Goal: Feedback & Contribution: Submit feedback/report problem

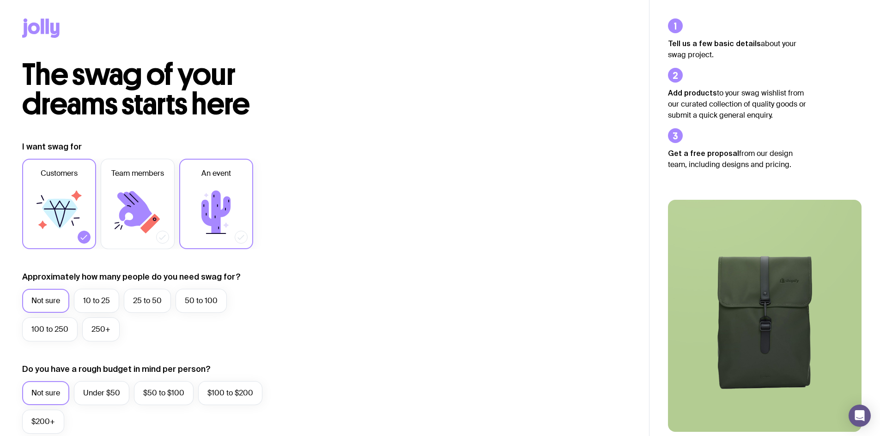
click at [232, 200] on icon at bounding box center [215, 212] width 55 height 55
click at [0, 0] on input "An event" at bounding box center [0, 0] width 0 height 0
click at [61, 200] on icon at bounding box center [60, 214] width 36 height 30
click at [0, 0] on input "Customers" at bounding box center [0, 0] width 0 height 0
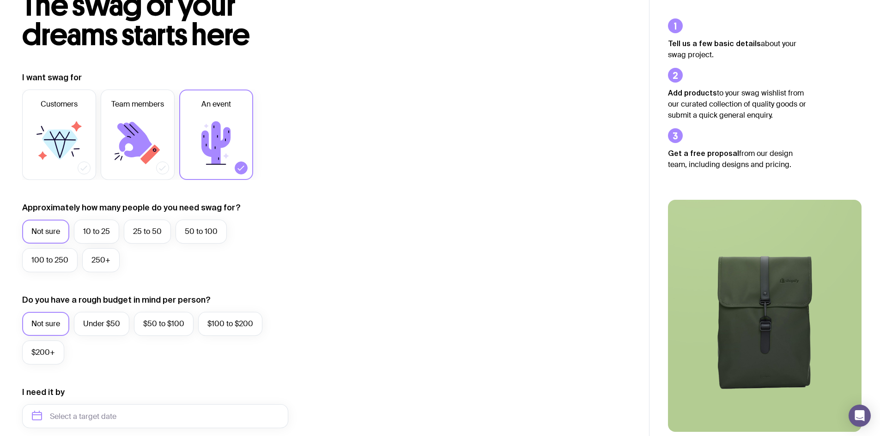
scroll to position [92, 0]
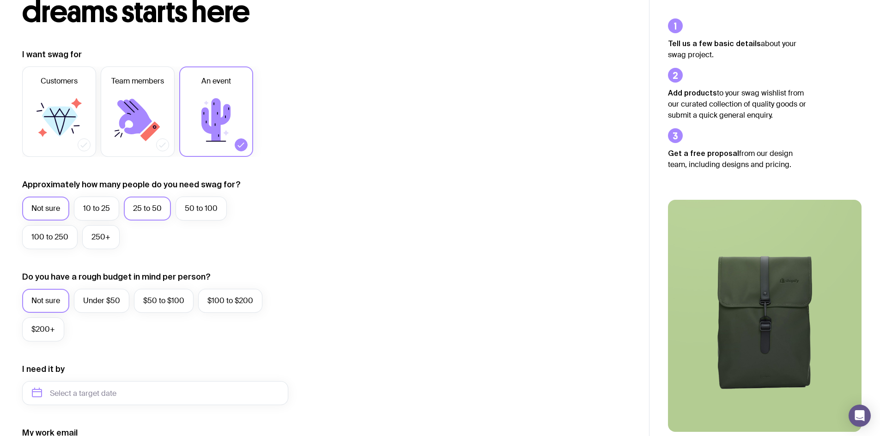
click at [142, 211] on label "25 to 50" at bounding box center [147, 209] width 47 height 24
click at [0, 0] on input "25 to 50" at bounding box center [0, 0] width 0 height 0
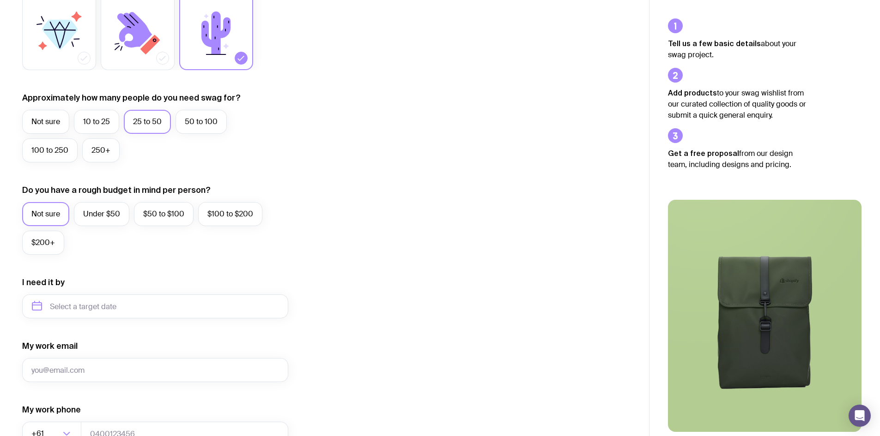
scroll to position [185, 0]
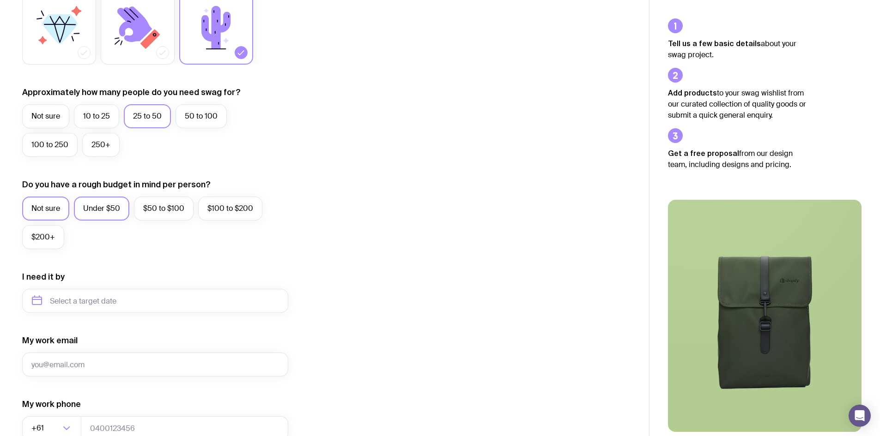
click at [120, 212] on label "Under $50" at bounding box center [101, 209] width 55 height 24
click at [0, 0] on input "Under $50" at bounding box center [0, 0] width 0 height 0
click at [162, 213] on label "$50 to $100" at bounding box center [164, 209] width 60 height 24
click at [0, 0] on input "$50 to $100" at bounding box center [0, 0] width 0 height 0
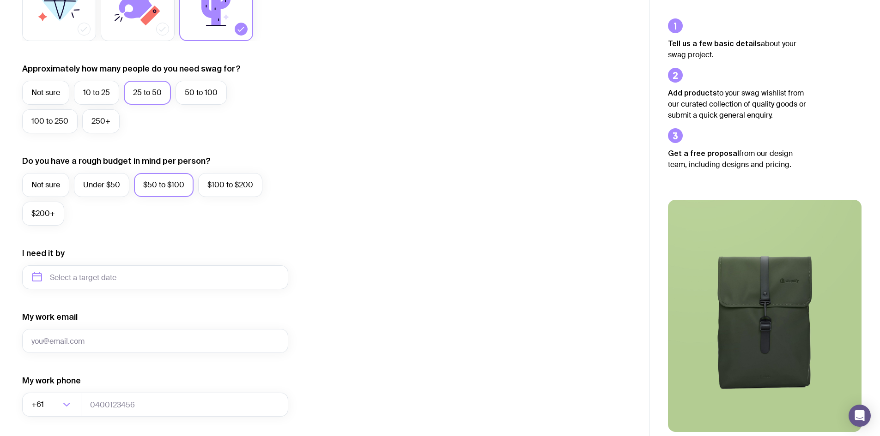
scroll to position [231, 0]
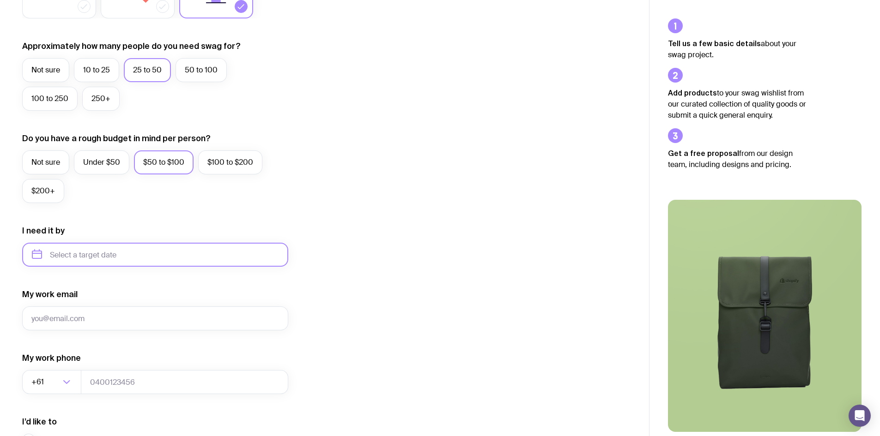
click at [108, 252] on input "text" at bounding box center [155, 255] width 266 height 24
click at [125, 288] on icon "button" at bounding box center [125, 287] width 3 height 6
click at [43, 304] on button "Jan" at bounding box center [44, 307] width 34 height 18
type input "[DATE]"
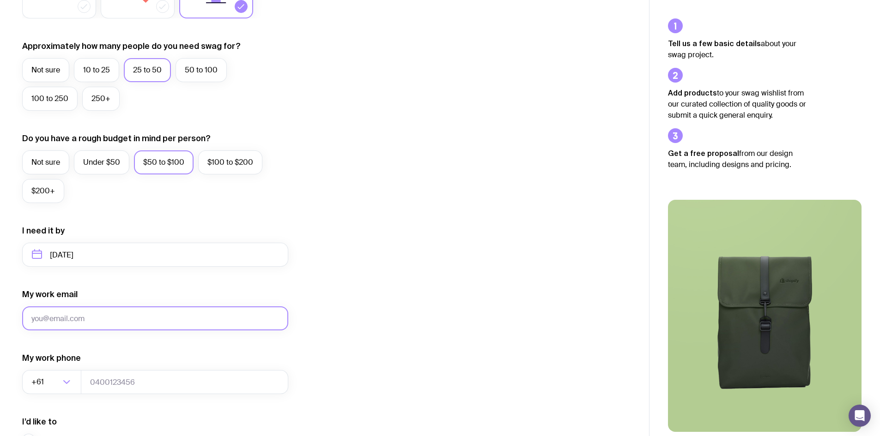
click at [89, 313] on input "My work email" at bounding box center [155, 319] width 266 height 24
type input "[PERSON_NAME][EMAIL_ADDRESS][DOMAIN_NAME]"
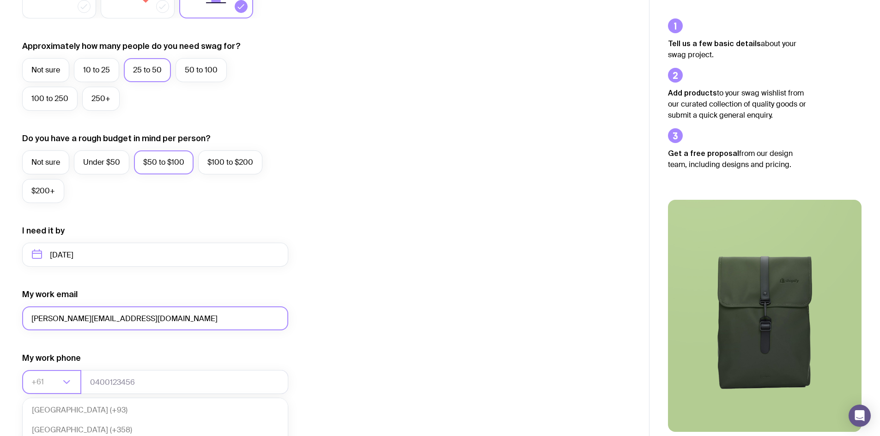
scroll to position [200, 0]
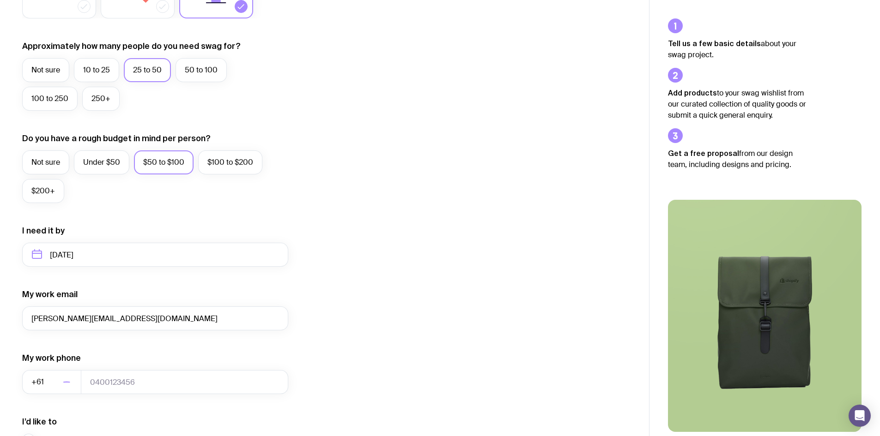
click at [389, 301] on div "I want swag for Customers Team members An event Approximately how many people d…" at bounding box center [324, 211] width 605 height 603
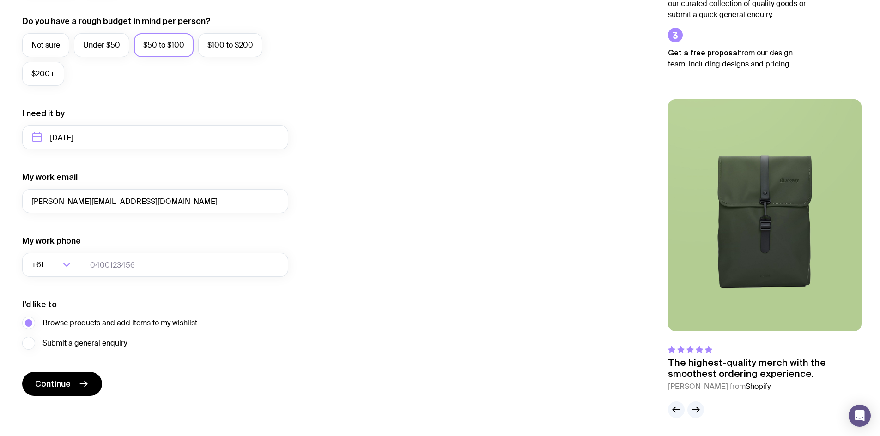
scroll to position [349, 0]
click at [113, 260] on input "tel" at bounding box center [184, 265] width 207 height 24
type input "0410448931"
click at [186, 376] on form "I want swag for Customers Team members An event Approximately how many people d…" at bounding box center [155, 94] width 266 height 603
click at [71, 384] on button "Continue" at bounding box center [62, 384] width 80 height 24
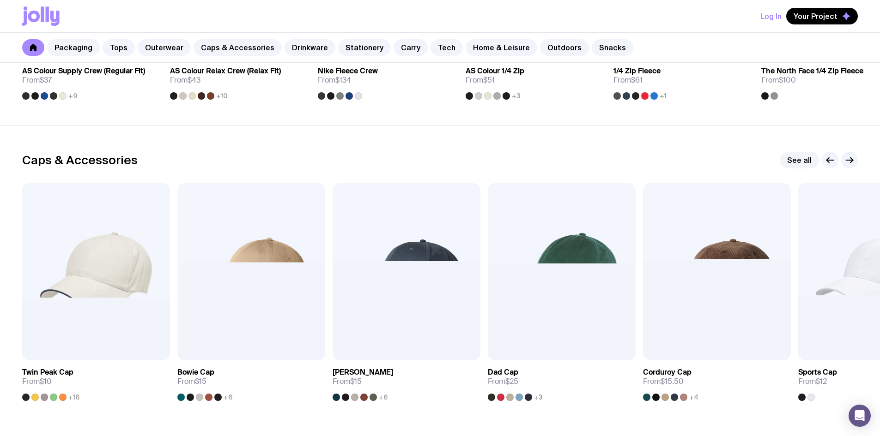
scroll to position [970, 0]
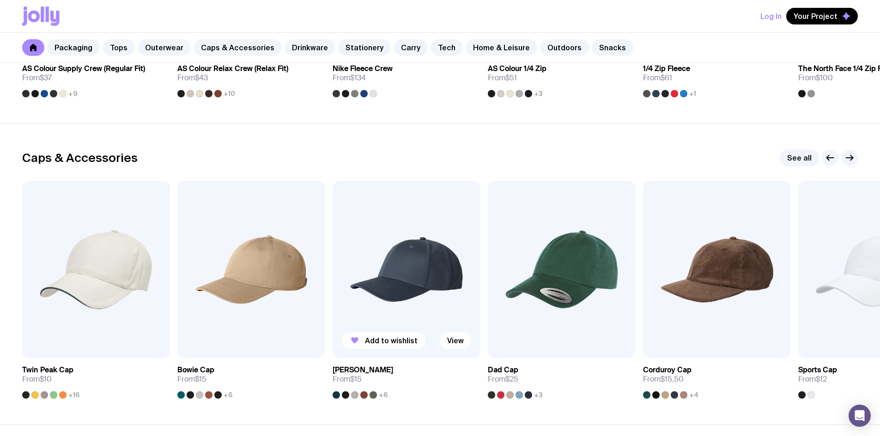
click at [413, 269] on img at bounding box center [407, 269] width 148 height 177
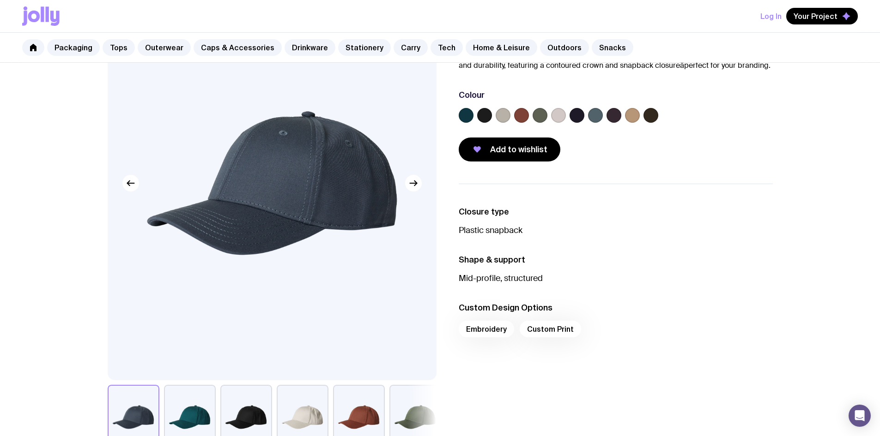
scroll to position [92, 0]
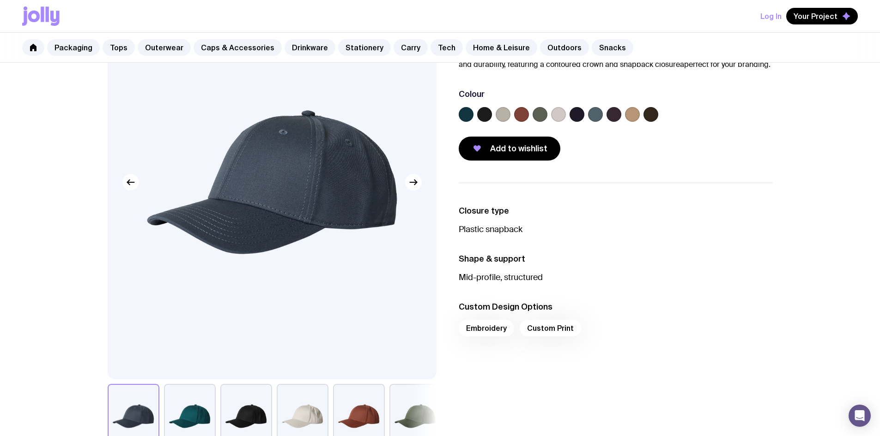
click at [491, 331] on div "Embroidery Custom Print" at bounding box center [616, 331] width 314 height 22
click at [505, 148] on span "Add to wishlist" at bounding box center [518, 148] width 57 height 11
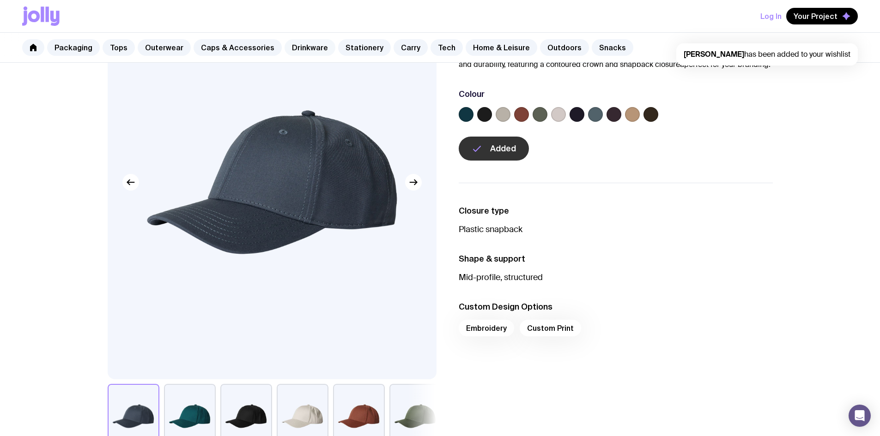
scroll to position [0, 0]
click at [297, 46] on link "Drinkware" at bounding box center [309, 47] width 51 height 17
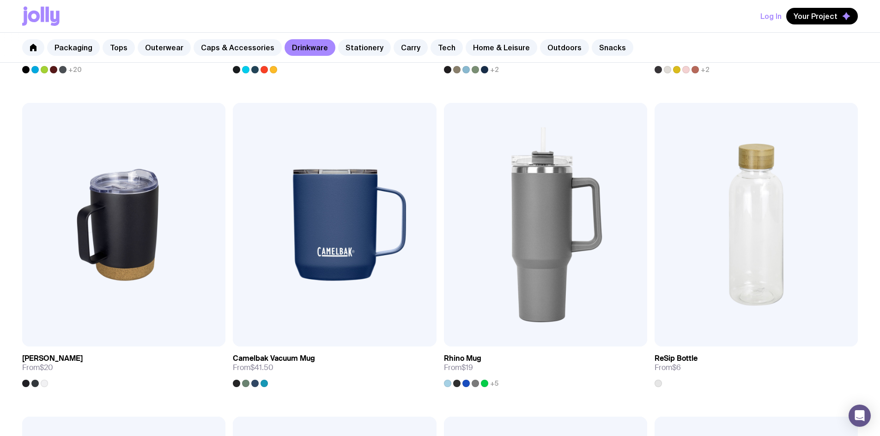
scroll to position [785, 0]
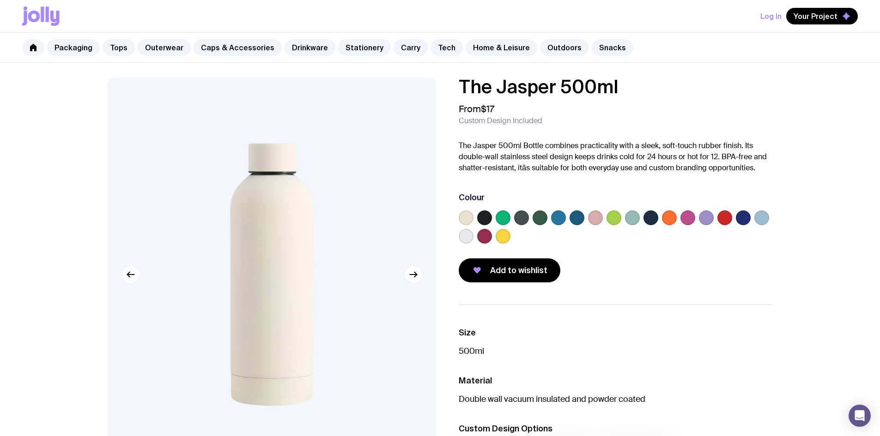
click at [577, 219] on label at bounding box center [576, 218] width 15 height 15
click at [0, 0] on input "radio" at bounding box center [0, 0] width 0 height 0
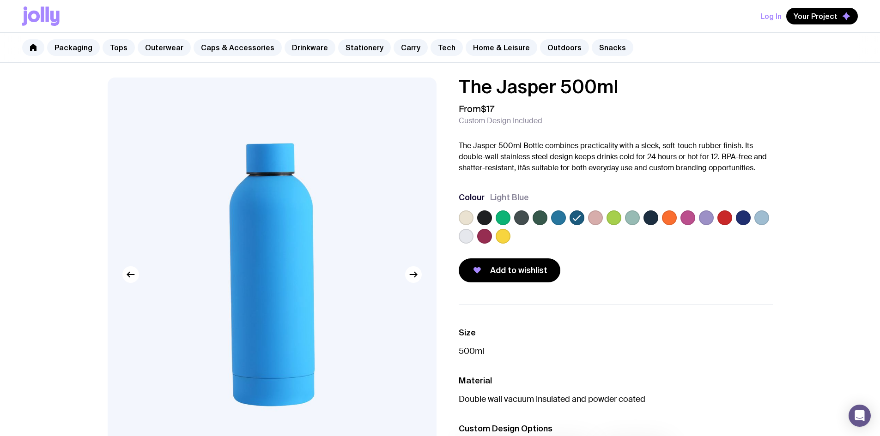
click at [561, 219] on label at bounding box center [558, 218] width 15 height 15
click at [0, 0] on input "radio" at bounding box center [0, 0] width 0 height 0
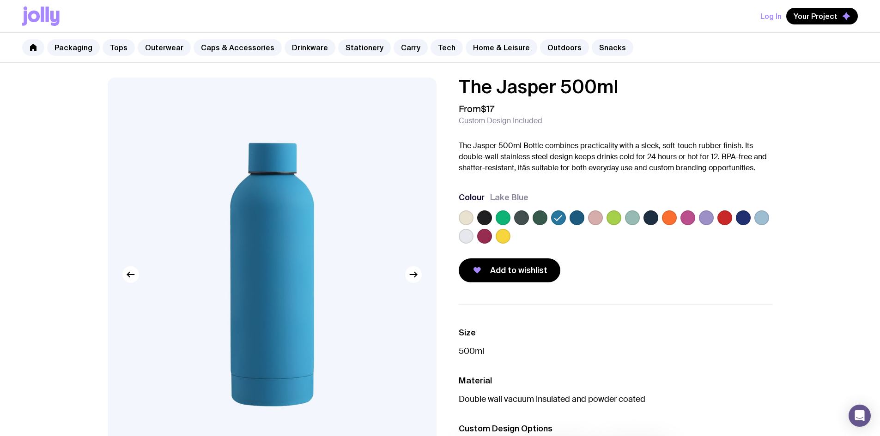
click at [484, 216] on label at bounding box center [484, 218] width 15 height 15
click at [0, 0] on input "radio" at bounding box center [0, 0] width 0 height 0
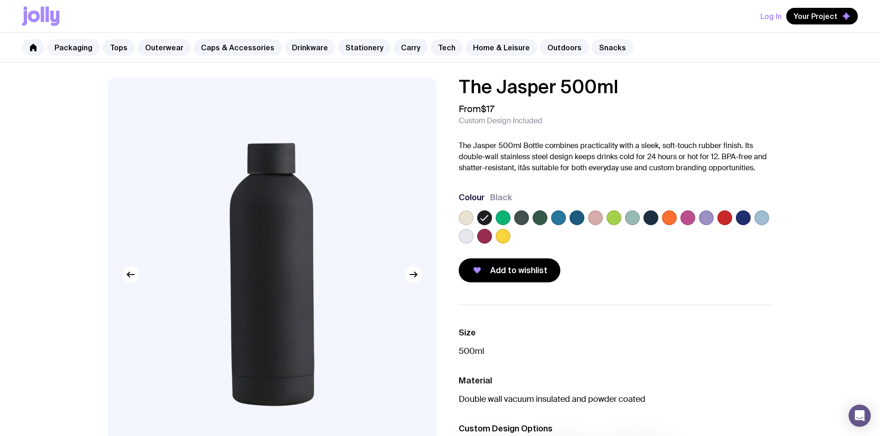
click at [647, 218] on label at bounding box center [650, 218] width 15 height 15
click at [0, 0] on input "radio" at bounding box center [0, 0] width 0 height 0
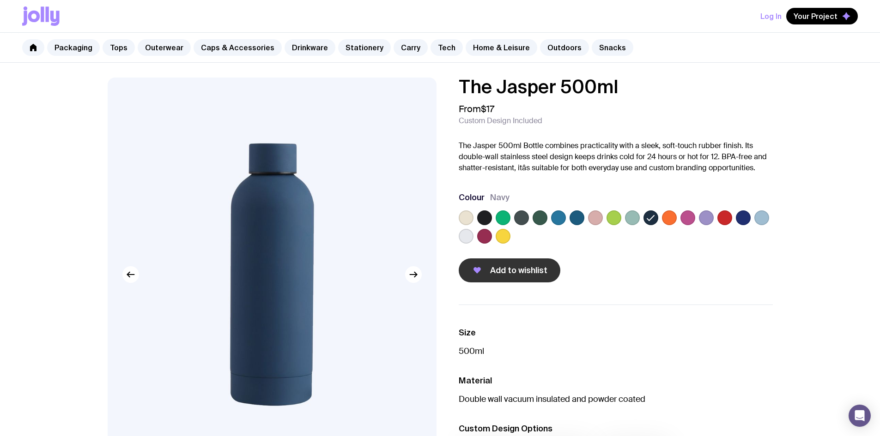
click at [508, 267] on span "Add to wishlist" at bounding box center [518, 270] width 57 height 11
click at [348, 45] on link "Stationery" at bounding box center [364, 47] width 53 height 17
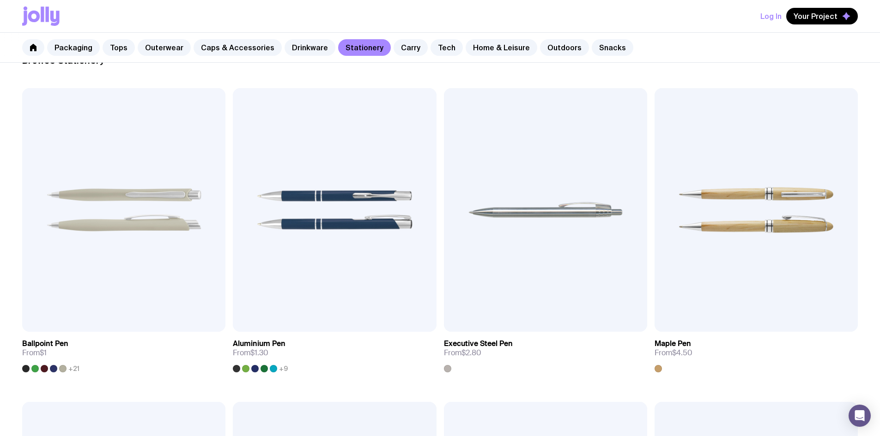
scroll to position [139, 0]
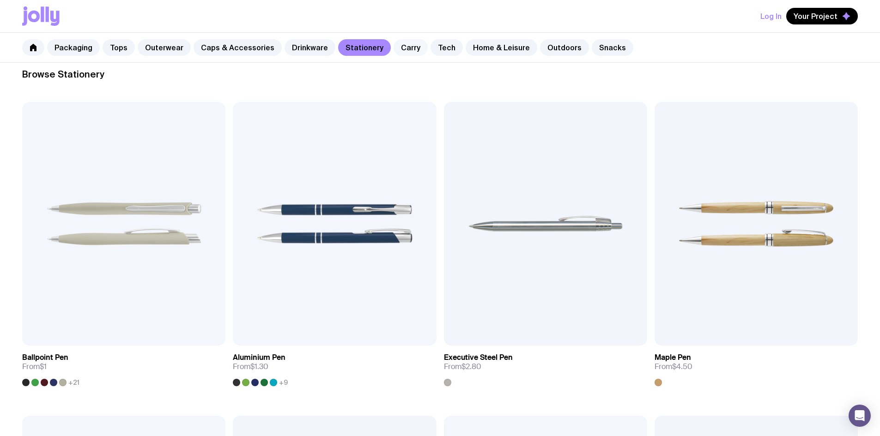
click at [399, 39] on link "Carry" at bounding box center [410, 47] width 34 height 17
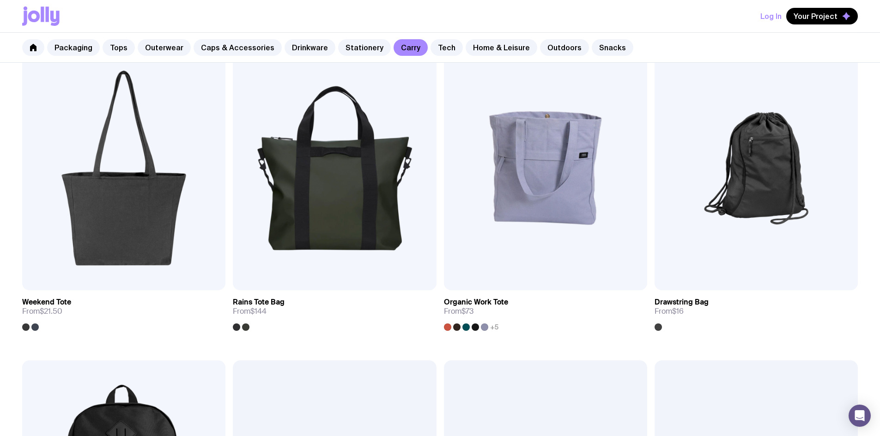
scroll to position [554, 0]
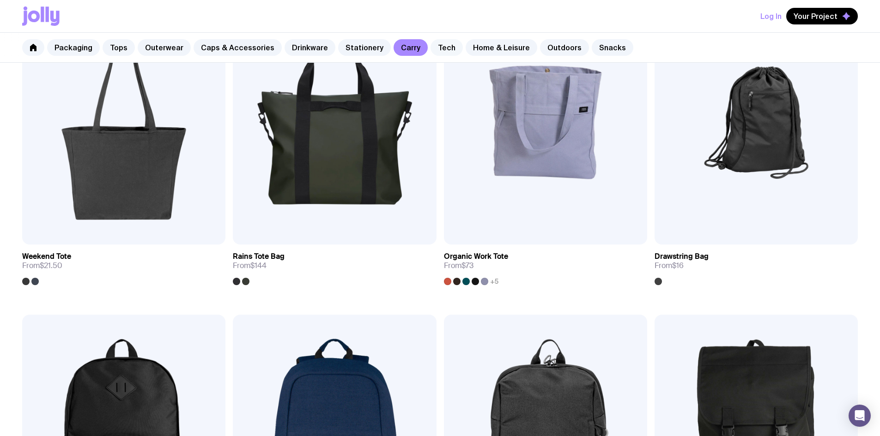
click at [430, 42] on link "Tech" at bounding box center [446, 47] width 32 height 17
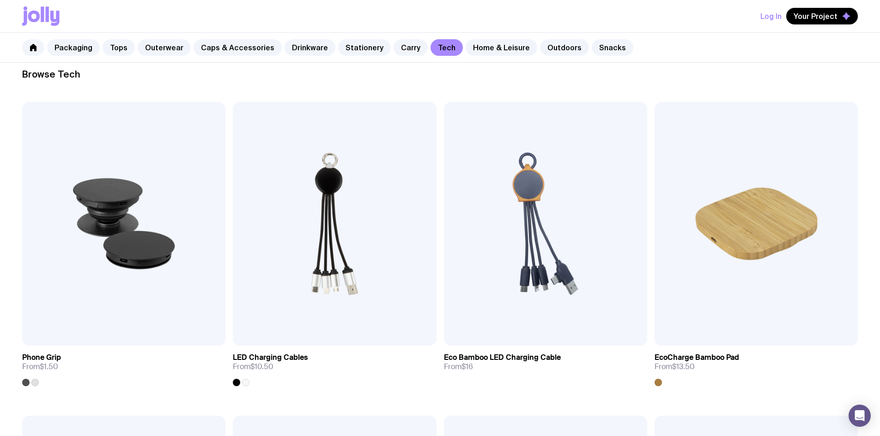
scroll to position [231, 0]
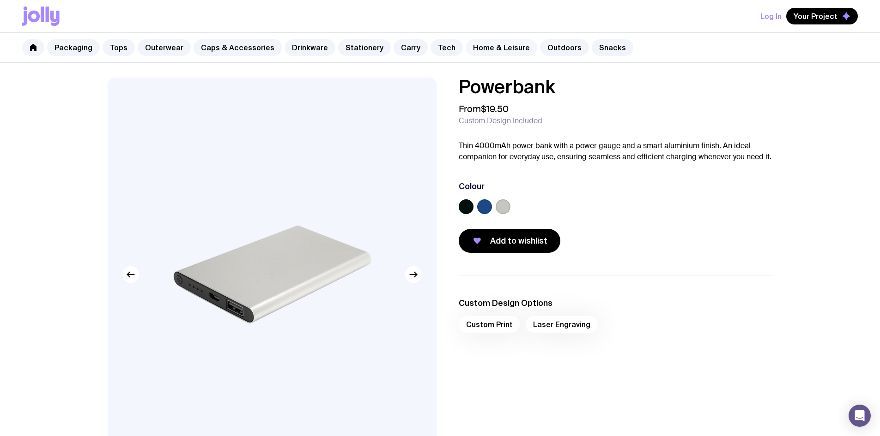
click at [502, 45] on link "Home & Leisure" at bounding box center [502, 47] width 72 height 17
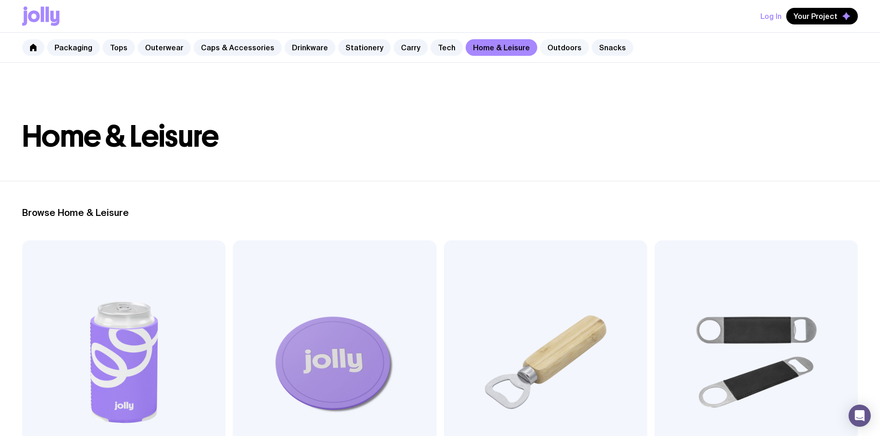
click at [554, 49] on link "Outdoors" at bounding box center [564, 47] width 49 height 17
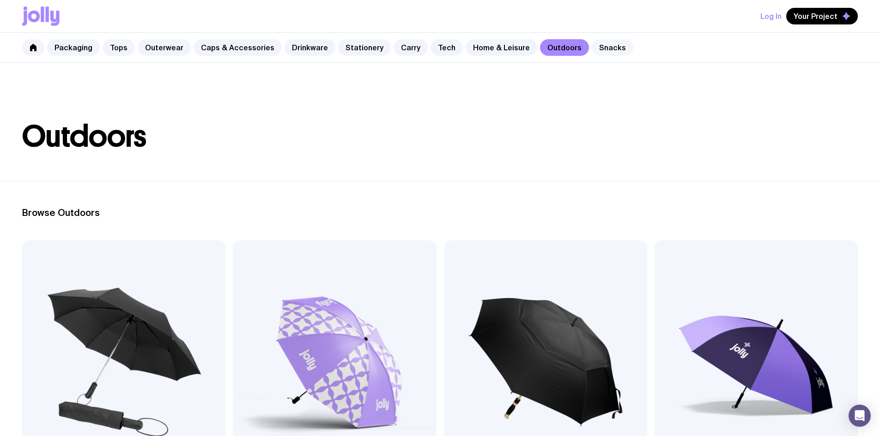
click at [592, 48] on link "Snacks" at bounding box center [613, 47] width 42 height 17
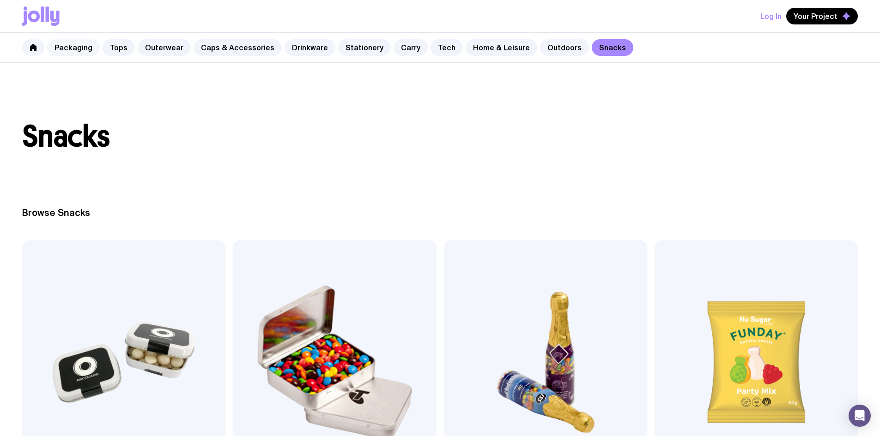
click at [85, 46] on link "Packaging" at bounding box center [73, 47] width 53 height 17
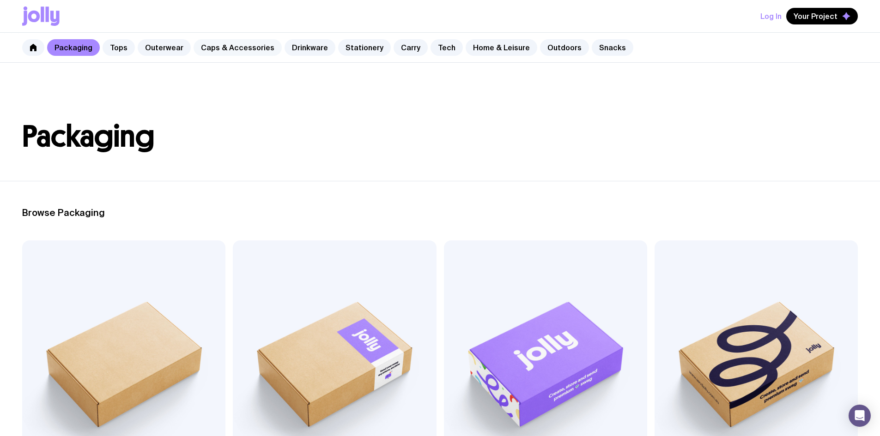
click at [242, 45] on link "Caps & Accessories" at bounding box center [238, 47] width 88 height 17
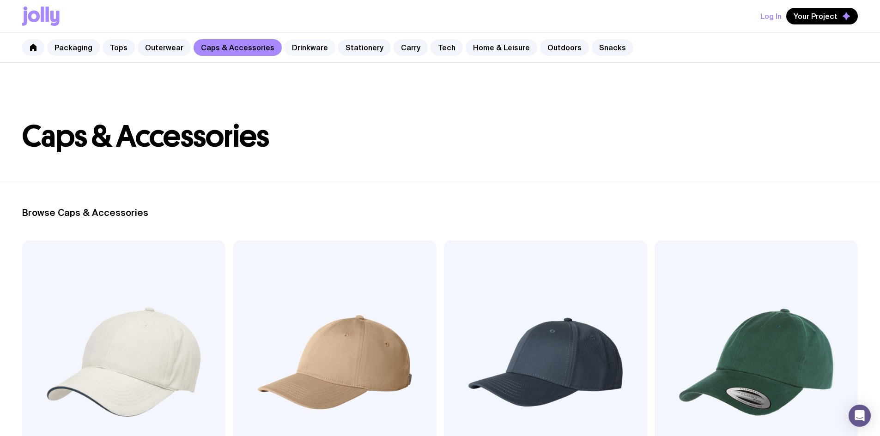
click at [305, 46] on link "Drinkware" at bounding box center [309, 47] width 51 height 17
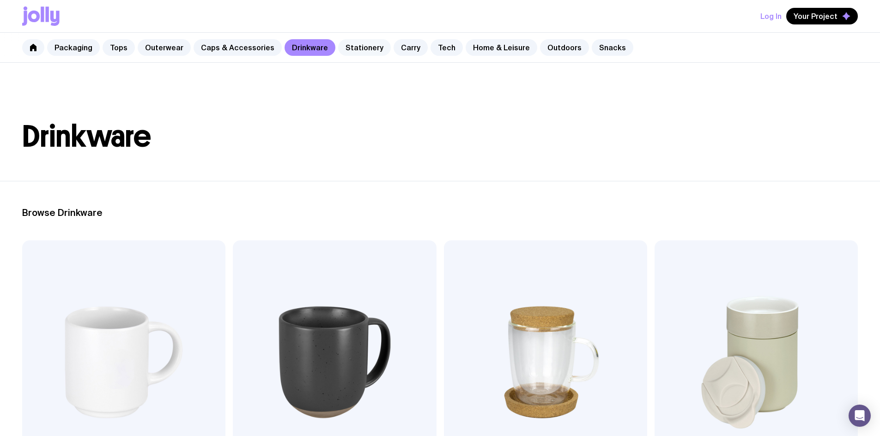
click at [347, 50] on link "Stationery" at bounding box center [364, 47] width 53 height 17
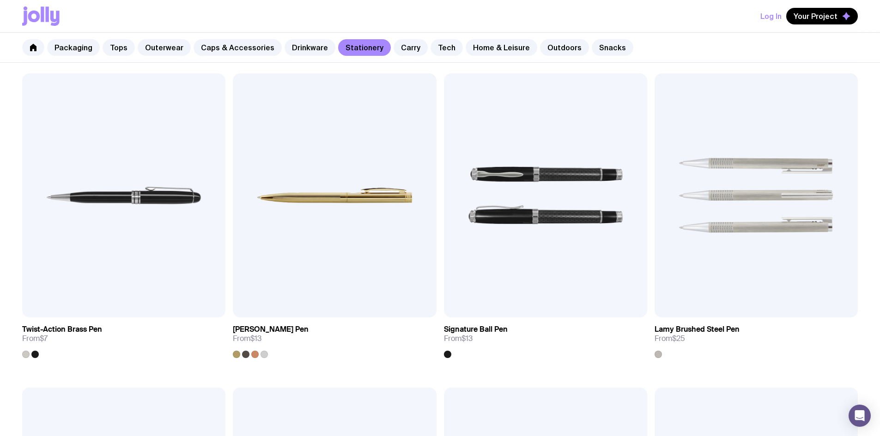
scroll to position [508, 0]
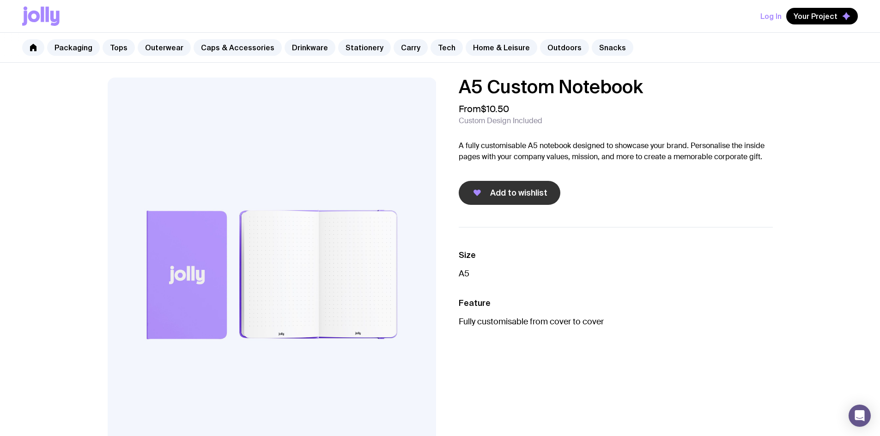
click at [510, 188] on span "Add to wishlist" at bounding box center [518, 193] width 57 height 11
click at [808, 18] on span "Your Project" at bounding box center [815, 16] width 44 height 9
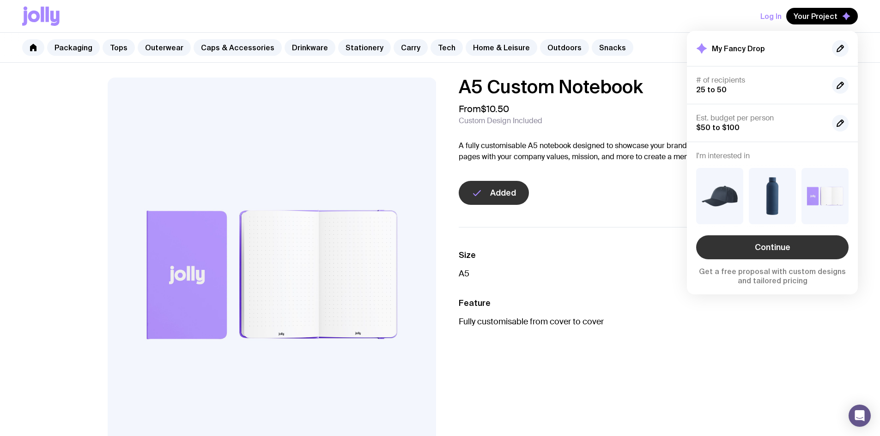
click at [785, 253] on link "Continue" at bounding box center [772, 248] width 152 height 24
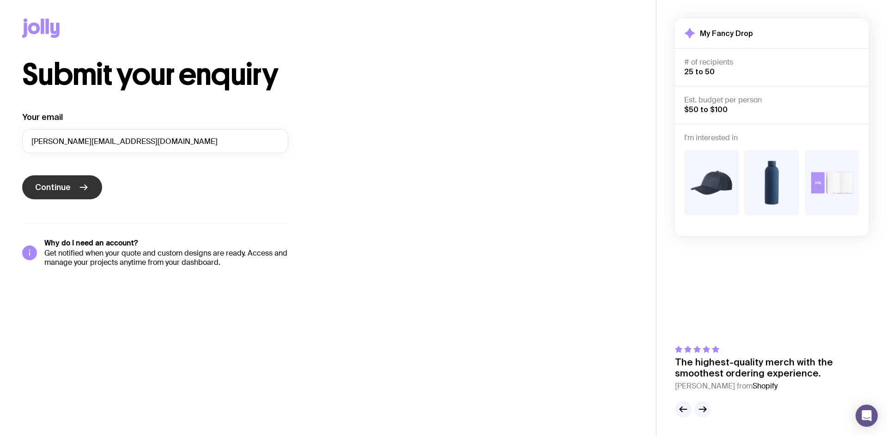
click at [66, 182] on button "Continue" at bounding box center [62, 187] width 80 height 24
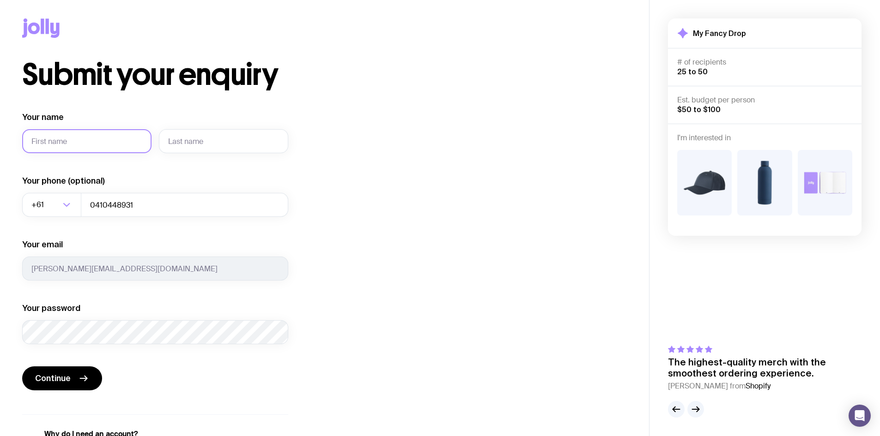
click at [96, 148] on input "Your name" at bounding box center [86, 141] width 129 height 24
type input "[PERSON_NAME]"
type input "[DATE]"
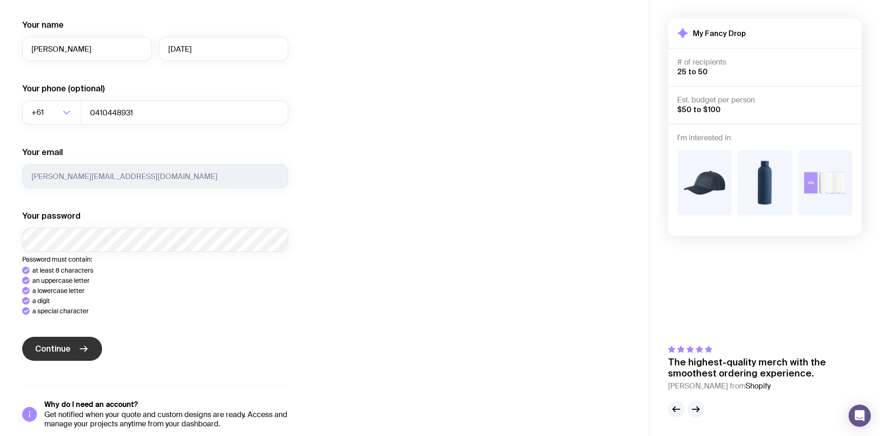
click at [74, 350] on button "Continue" at bounding box center [62, 349] width 80 height 24
